Goal: Information Seeking & Learning: Learn about a topic

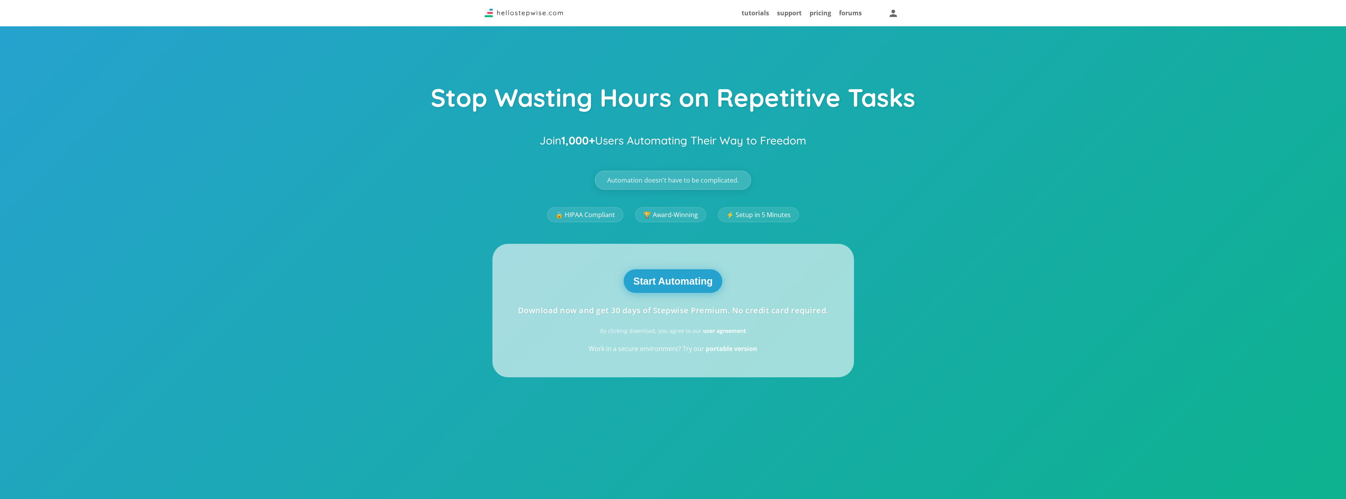
click at [682, 276] on button "Start Automating" at bounding box center [673, 282] width 99 height 24
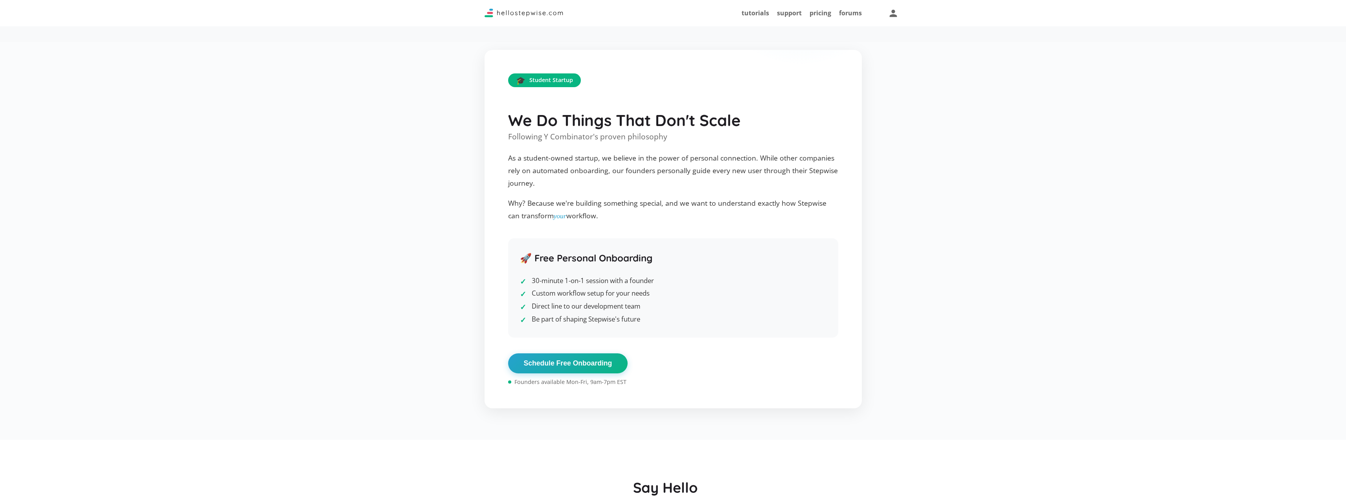
scroll to position [1532, 0]
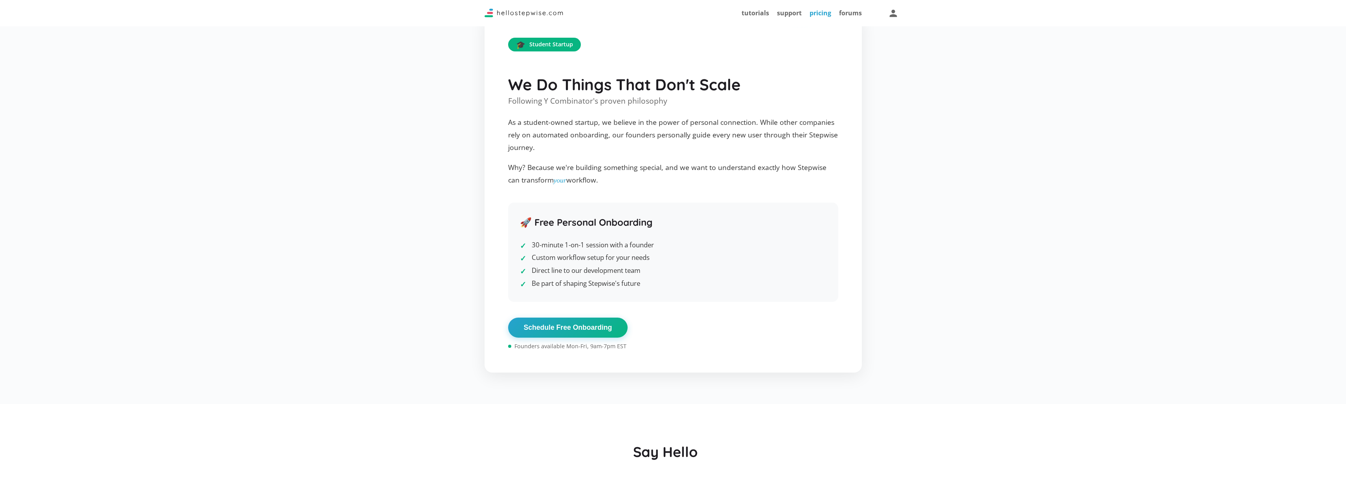
click at [818, 16] on link "pricing" at bounding box center [820, 13] width 22 height 9
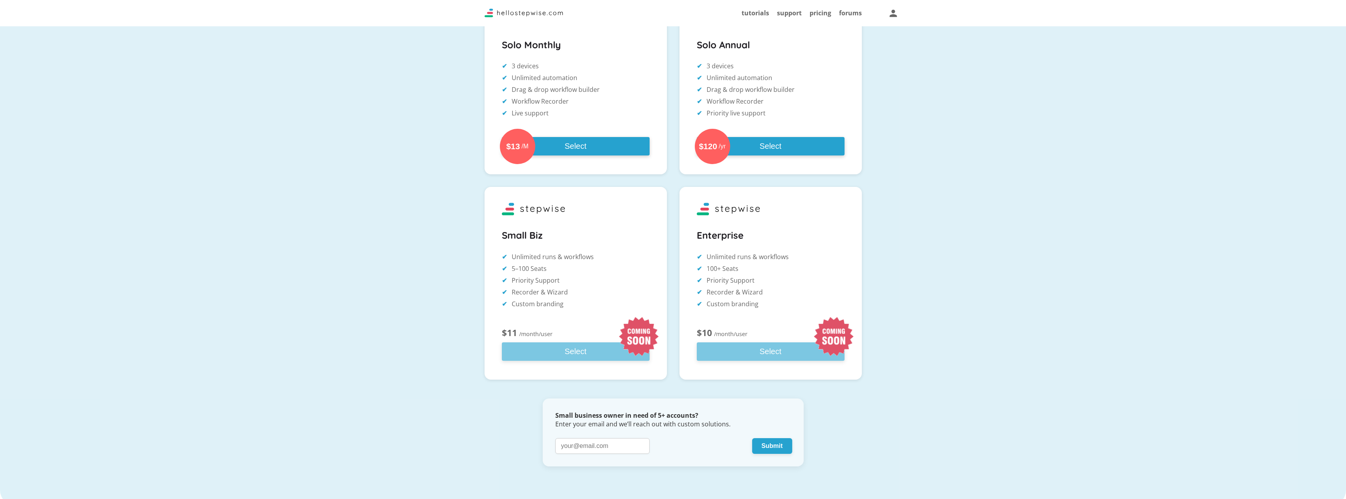
scroll to position [157, 0]
click at [577, 354] on div "$11 /month/user Select" at bounding box center [576, 344] width 148 height 33
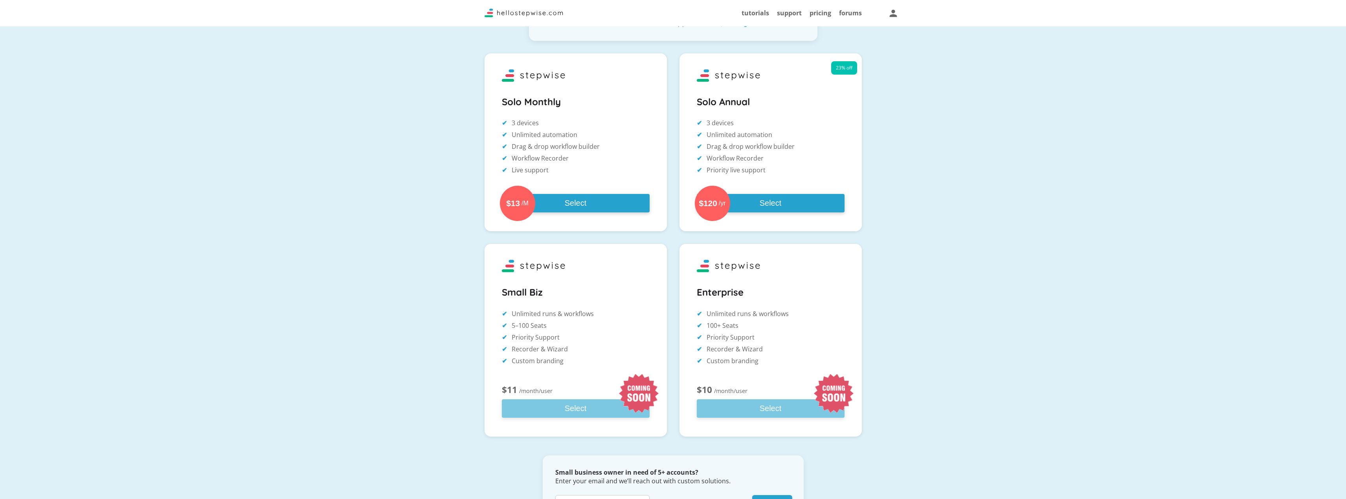
scroll to position [0, 0]
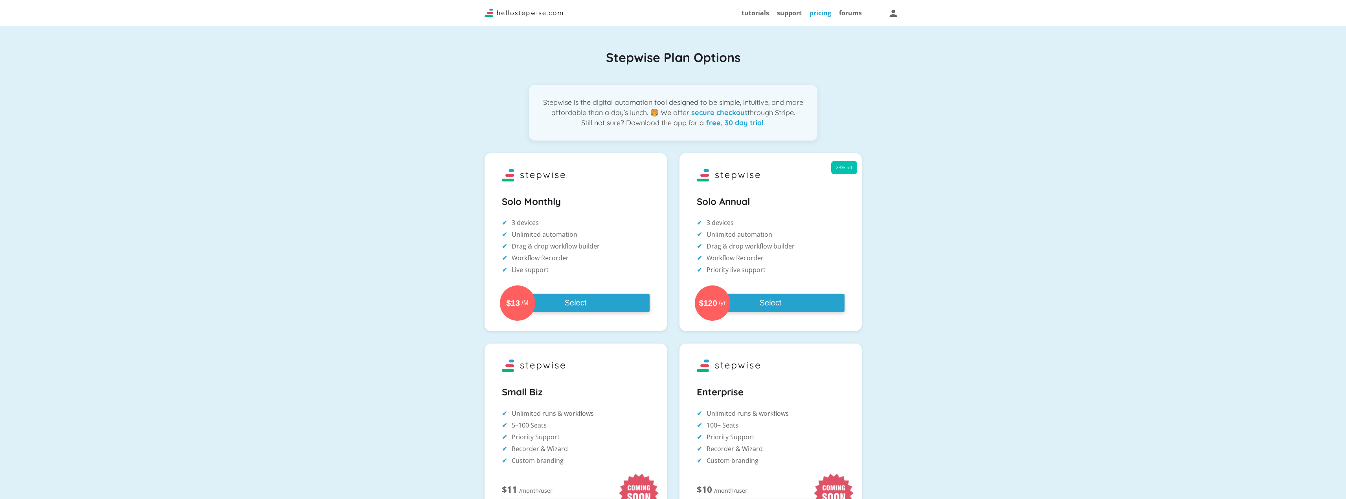
click at [825, 13] on link "pricing" at bounding box center [820, 13] width 22 height 9
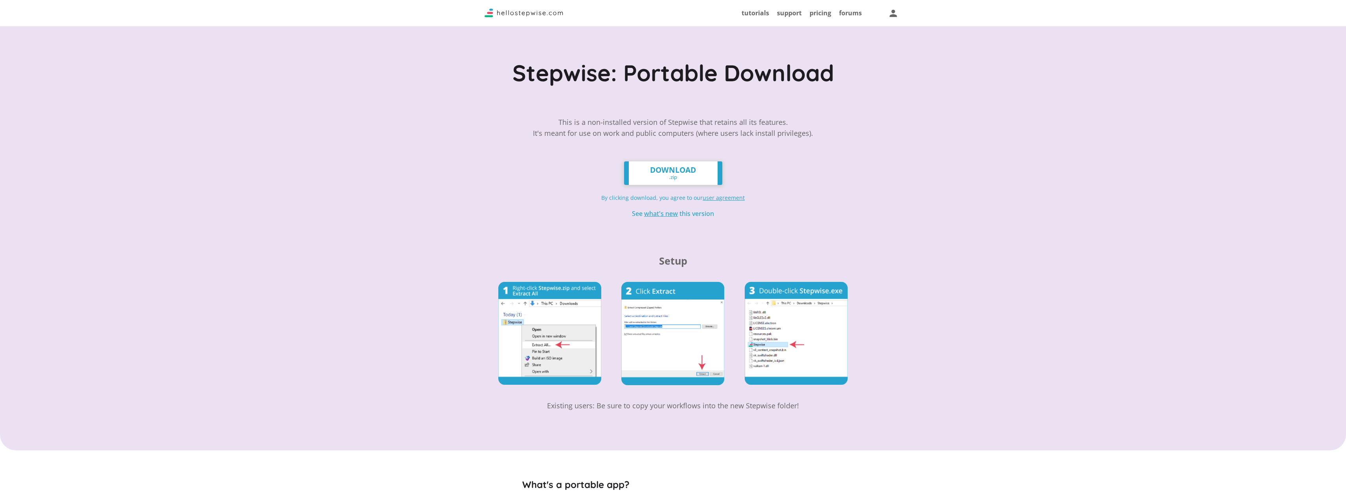
click at [534, 14] on img at bounding box center [523, 13] width 79 height 9
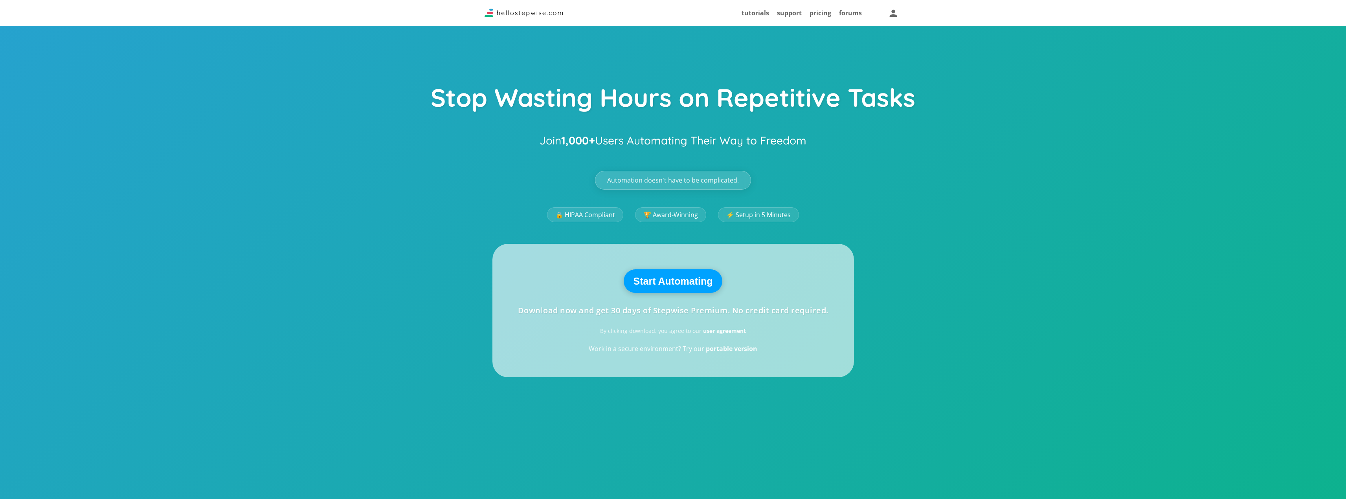
drag, startPoint x: 465, startPoint y: 44, endPoint x: 460, endPoint y: 45, distance: 5.2
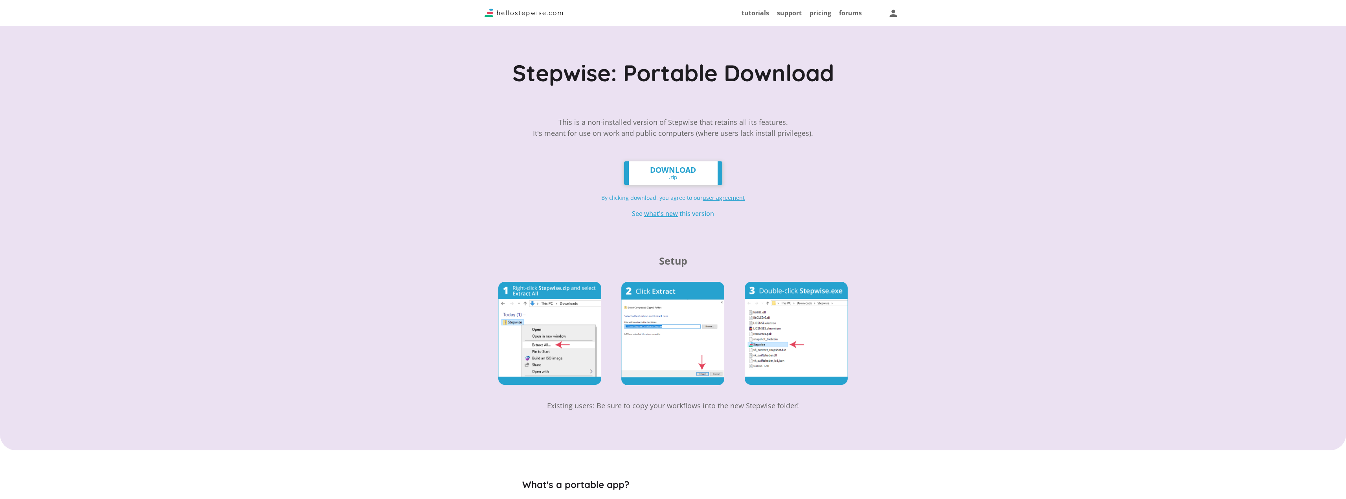
click at [648, 216] on u "what's new" at bounding box center [661, 213] width 34 height 9
